Goal: Task Accomplishment & Management: Use online tool/utility

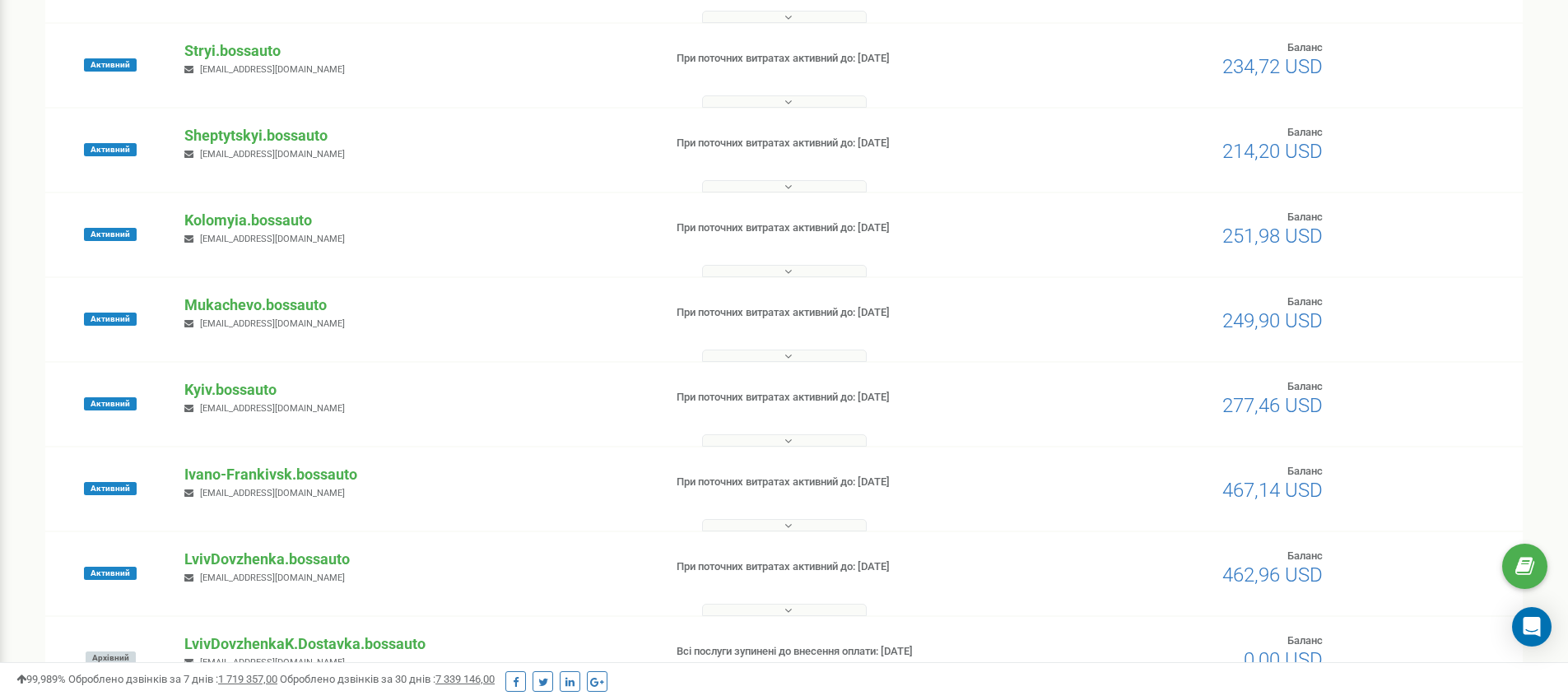
scroll to position [505, 0]
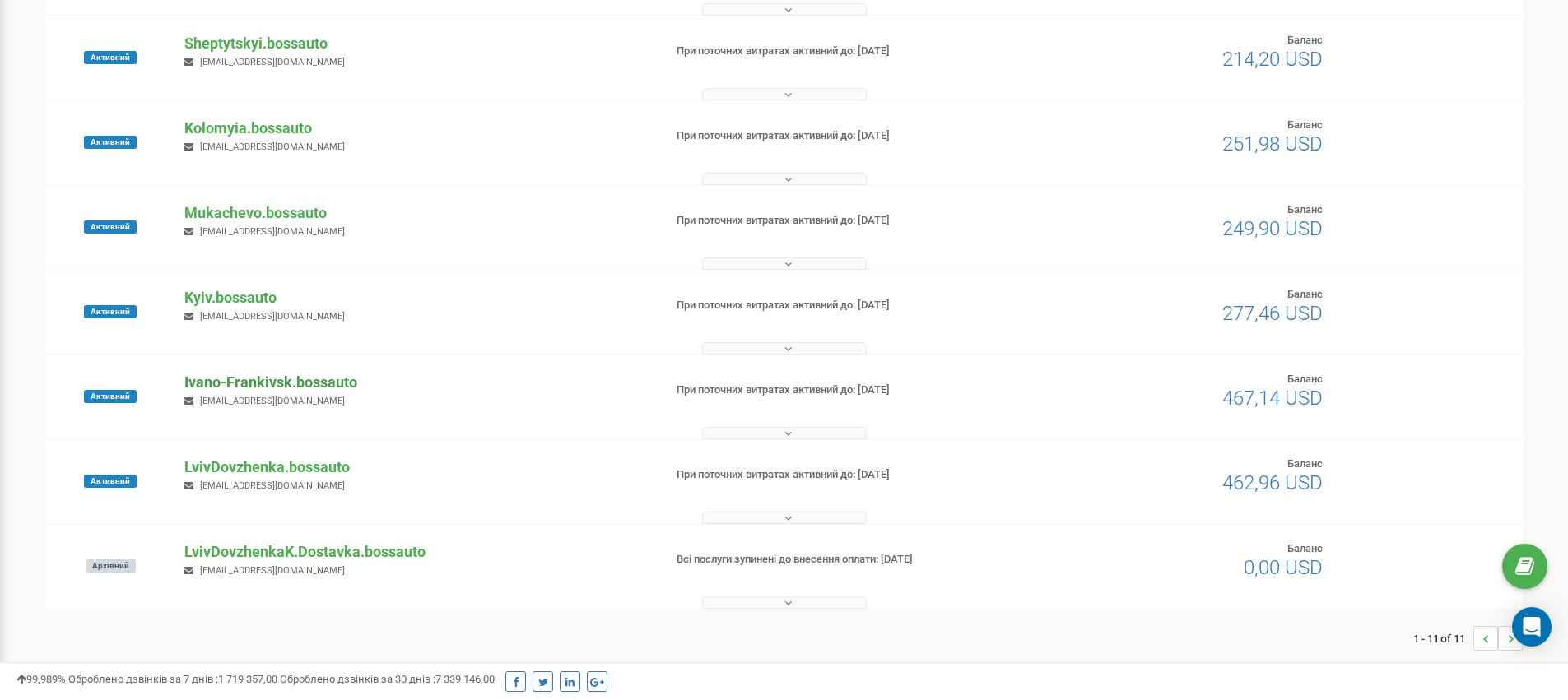
click at [259, 381] on p "Ivano-Frankivsk.bossauto" at bounding box center [416, 382] width 465 height 21
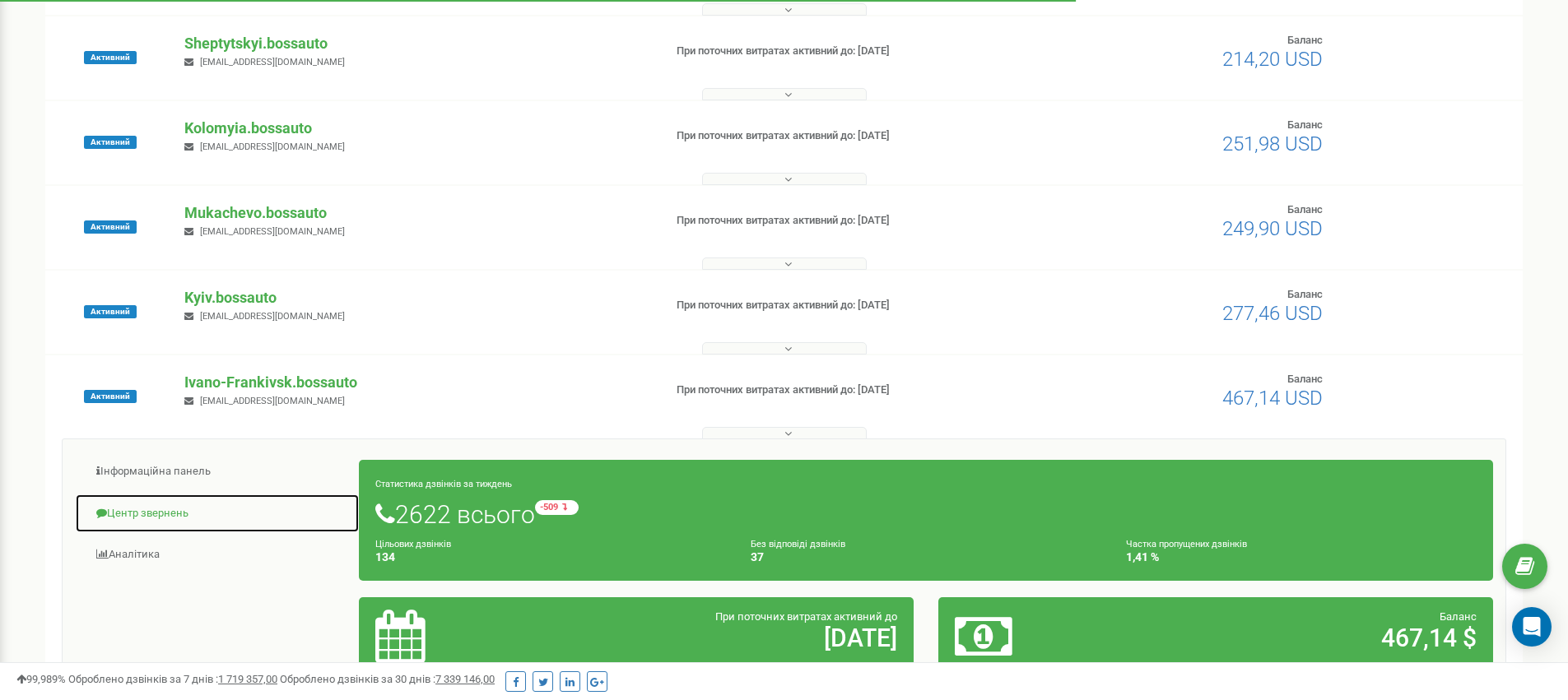
click at [130, 509] on link "Центр звернень" at bounding box center [217, 514] width 285 height 40
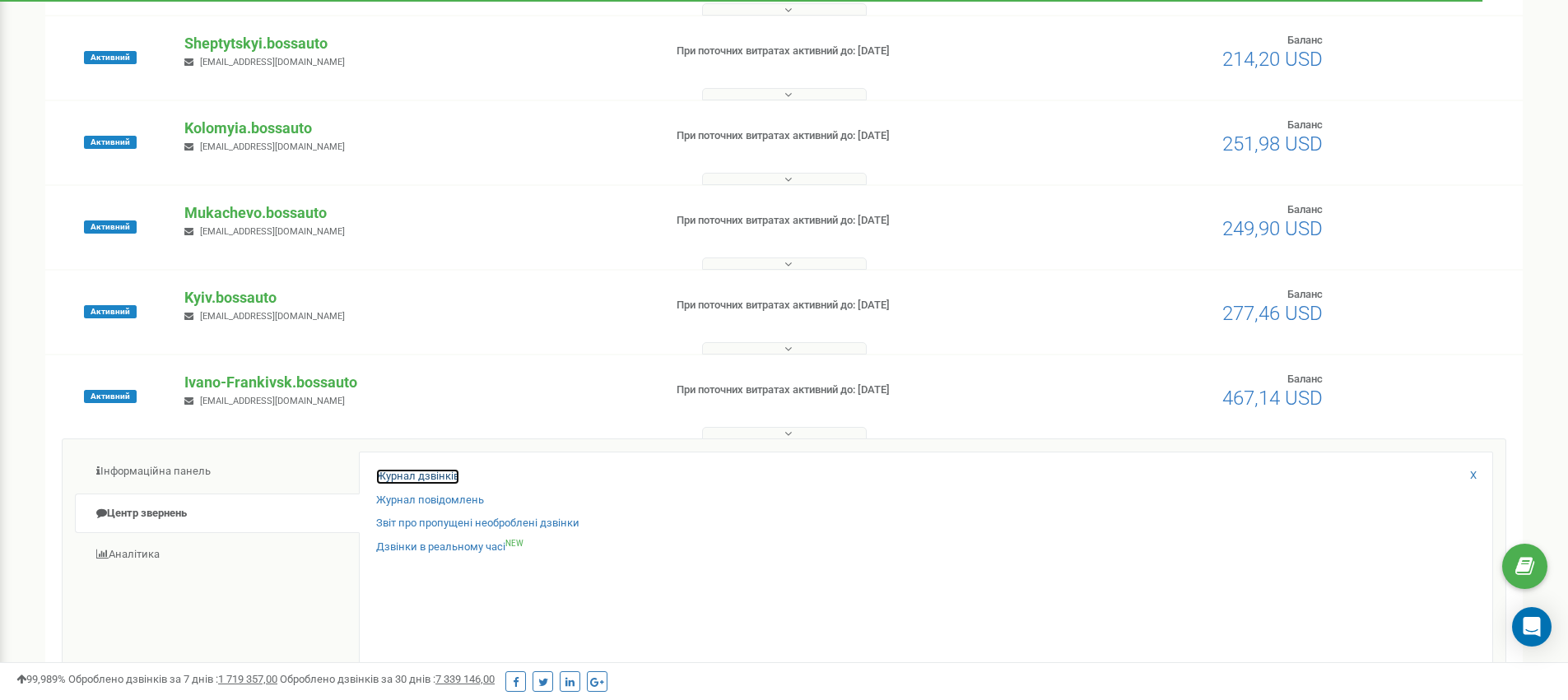
click at [385, 471] on link "Журнал дзвінків" at bounding box center [417, 477] width 83 height 16
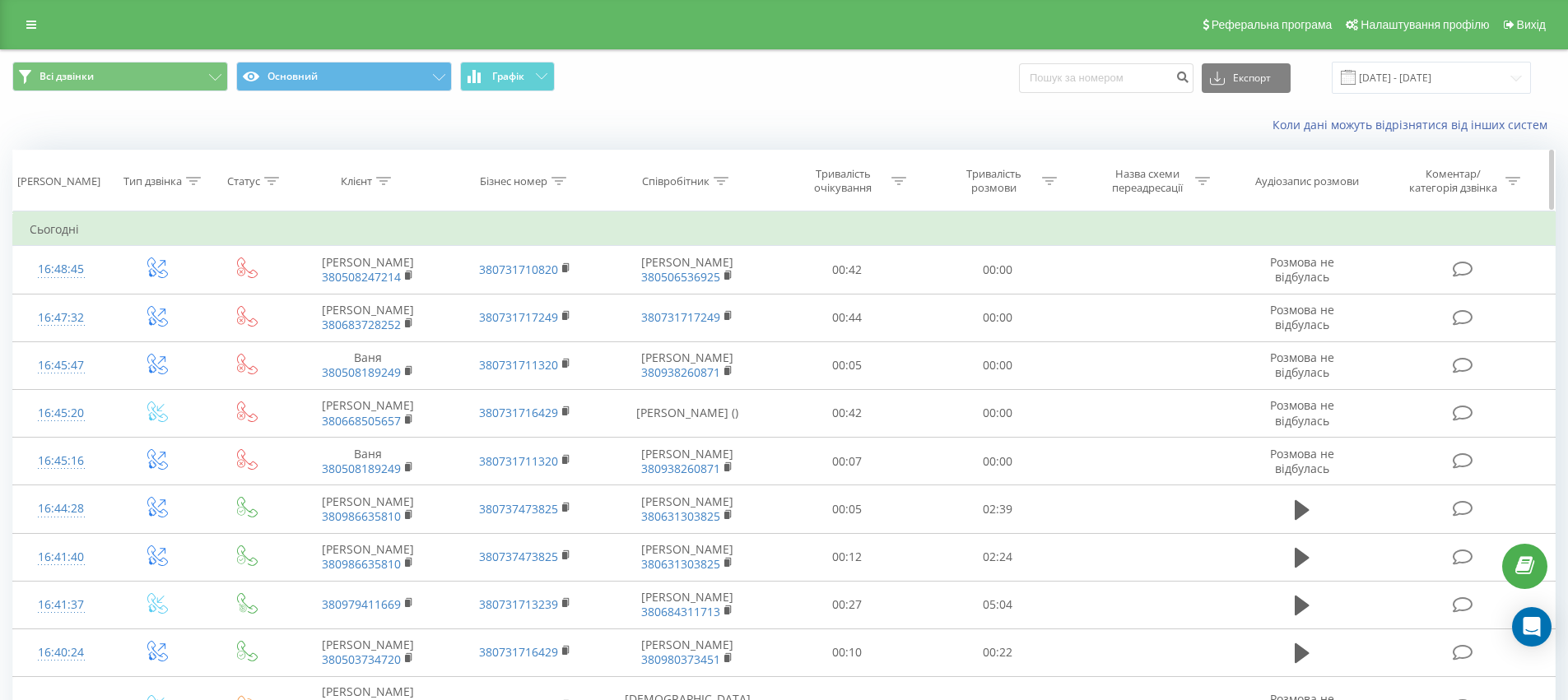
click at [387, 185] on div at bounding box center [384, 181] width 15 height 14
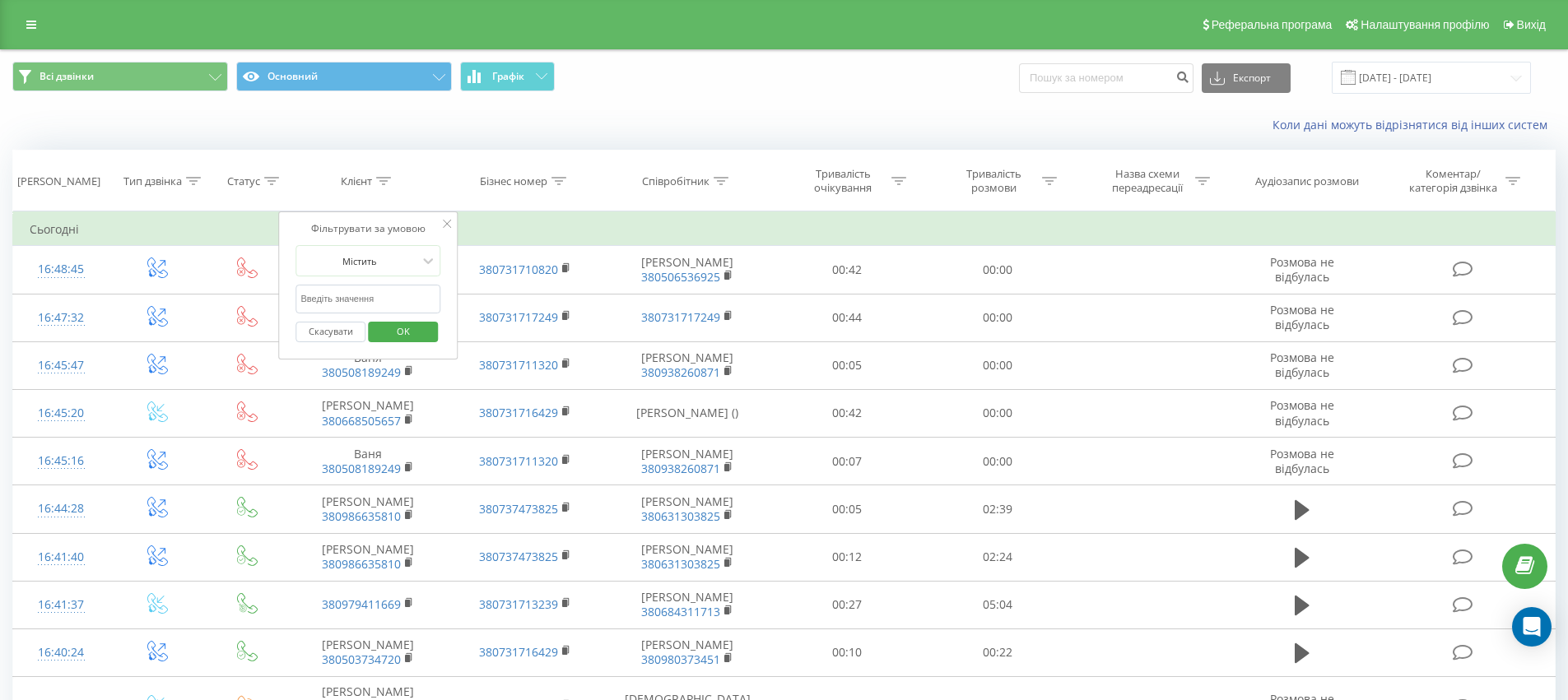
click at [350, 290] on input "text" at bounding box center [368, 299] width 144 height 29
paste input "93 114 5285"
click at [331, 296] on input "93 114 5285" at bounding box center [368, 299] width 144 height 29
click at [316, 299] on input "93 1145285" at bounding box center [368, 299] width 144 height 29
click at [315, 297] on input "93 1145285" at bounding box center [368, 299] width 144 height 29
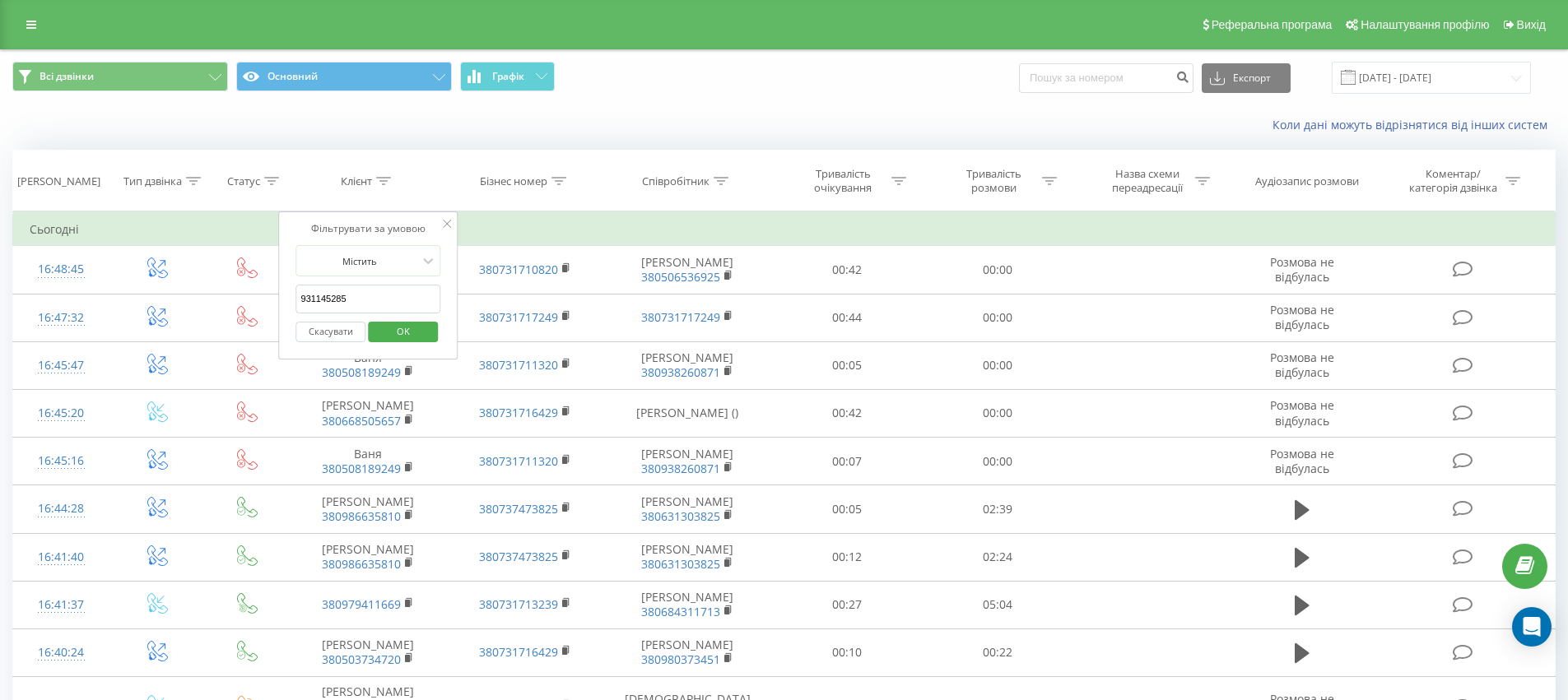
type input "931145285"
click at [408, 327] on span "OK" at bounding box center [403, 332] width 46 height 26
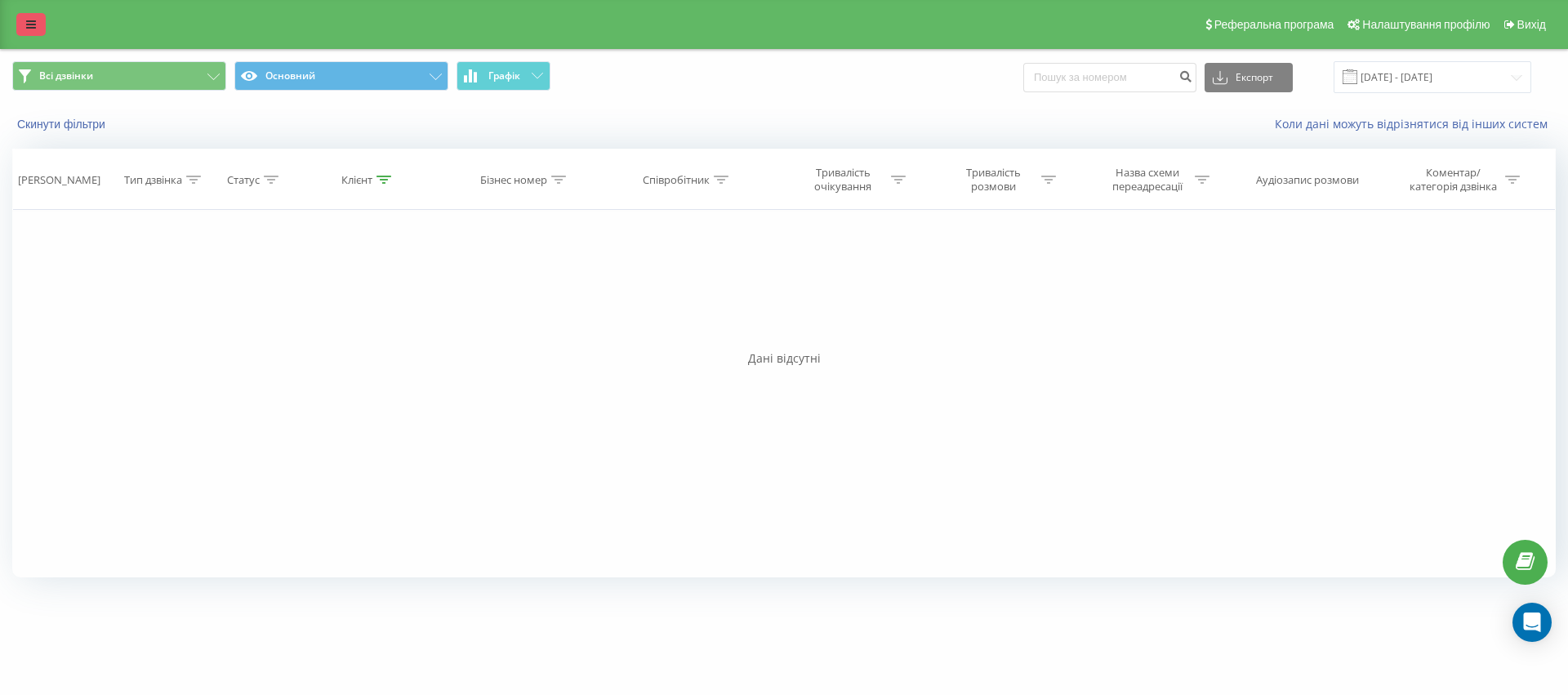
click at [28, 22] on icon at bounding box center [31, 25] width 10 height 12
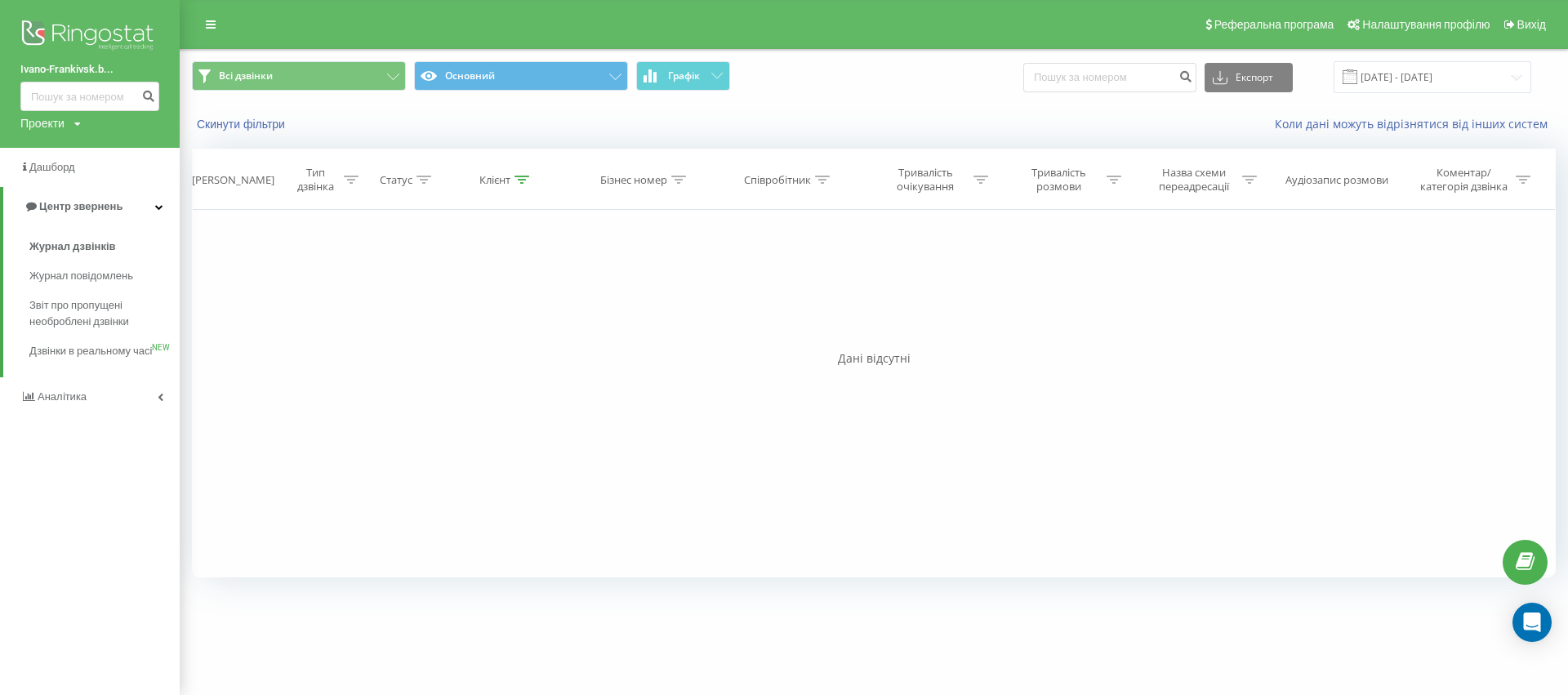
click at [100, 63] on link "Ivano-Frankivsk.b..." at bounding box center [90, 69] width 138 height 17
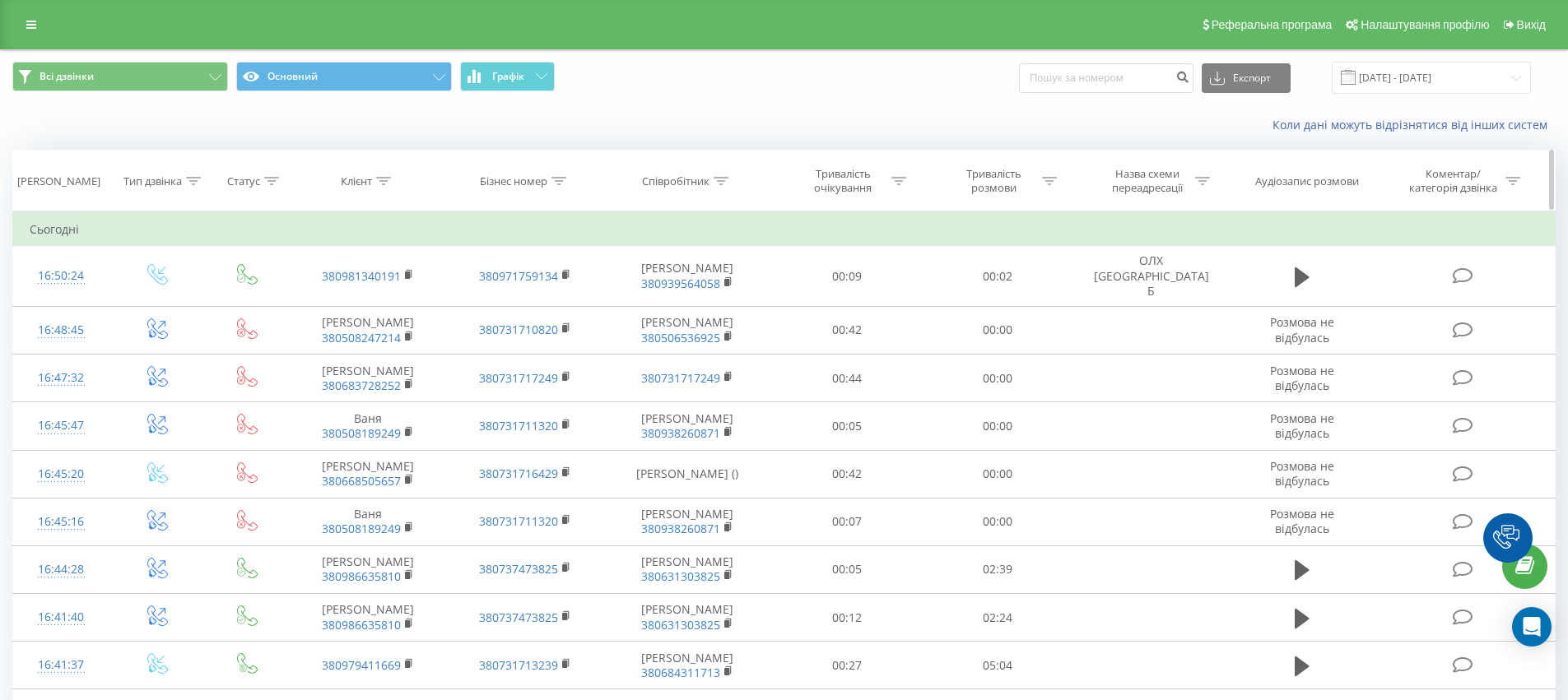
click at [385, 180] on icon at bounding box center [384, 181] width 15 height 8
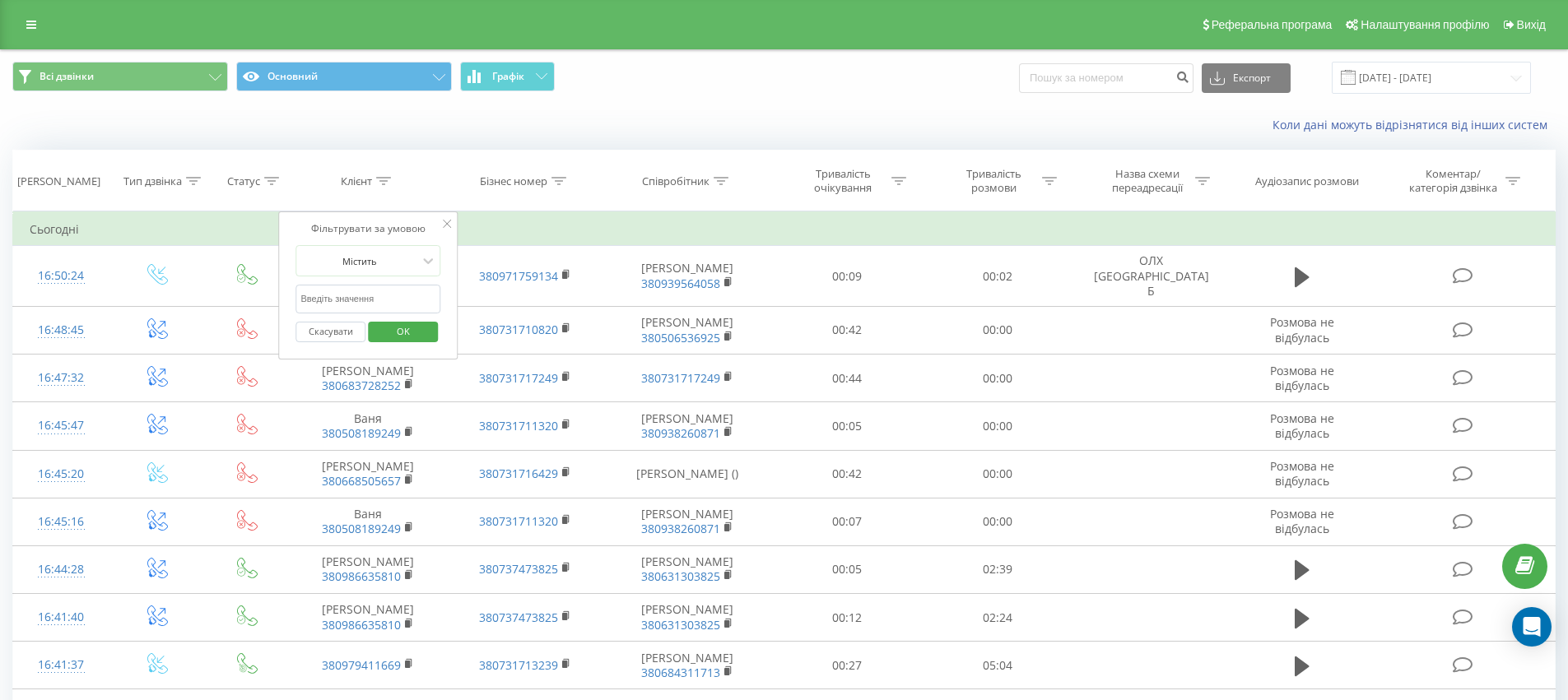
click at [349, 292] on input "text" at bounding box center [368, 299] width 144 height 29
paste input "93 114 5285"
click at [330, 296] on input "93 114 5285" at bounding box center [368, 299] width 144 height 29
click at [315, 296] on input "93 1145285" at bounding box center [368, 299] width 144 height 29
type input "931145285"
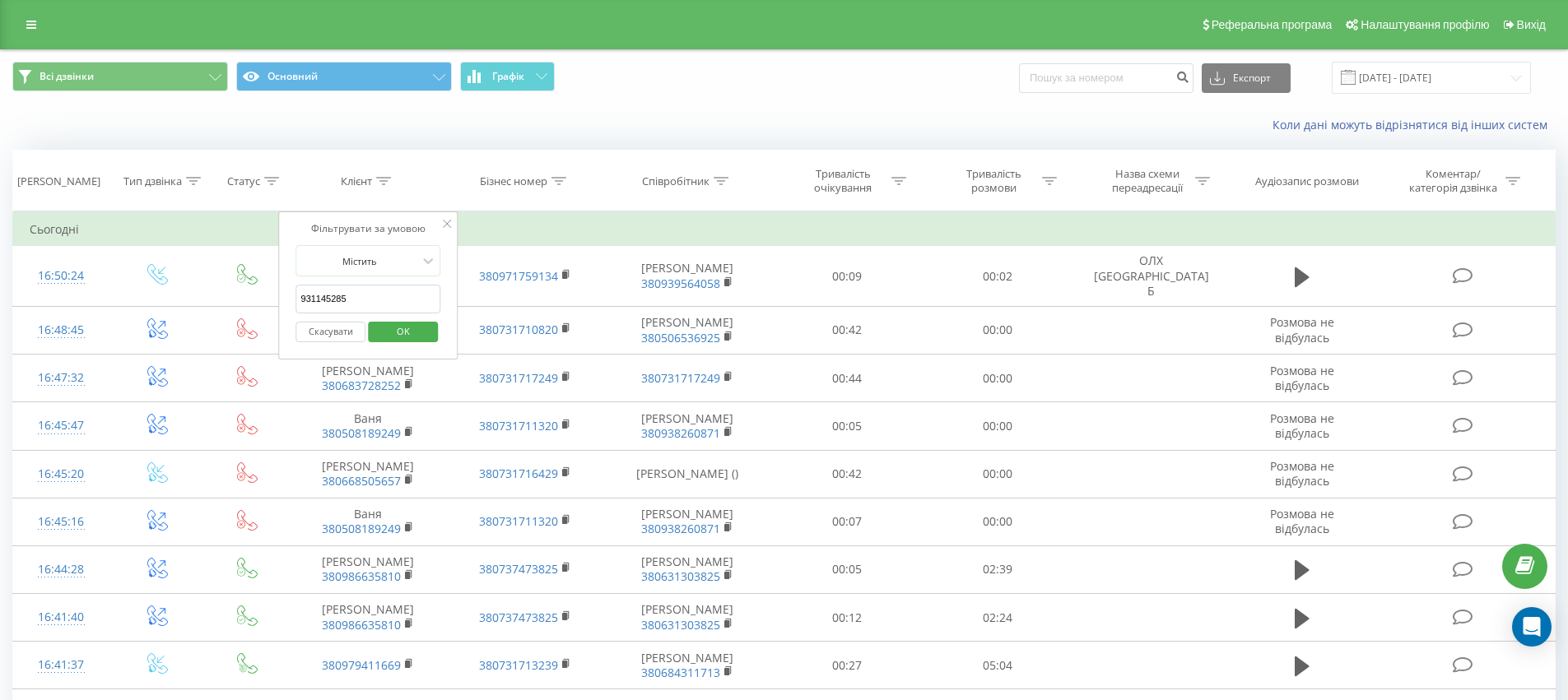
click at [429, 327] on button "OK" at bounding box center [402, 332] width 70 height 21
